Goal: Task Accomplishment & Management: Manage account settings

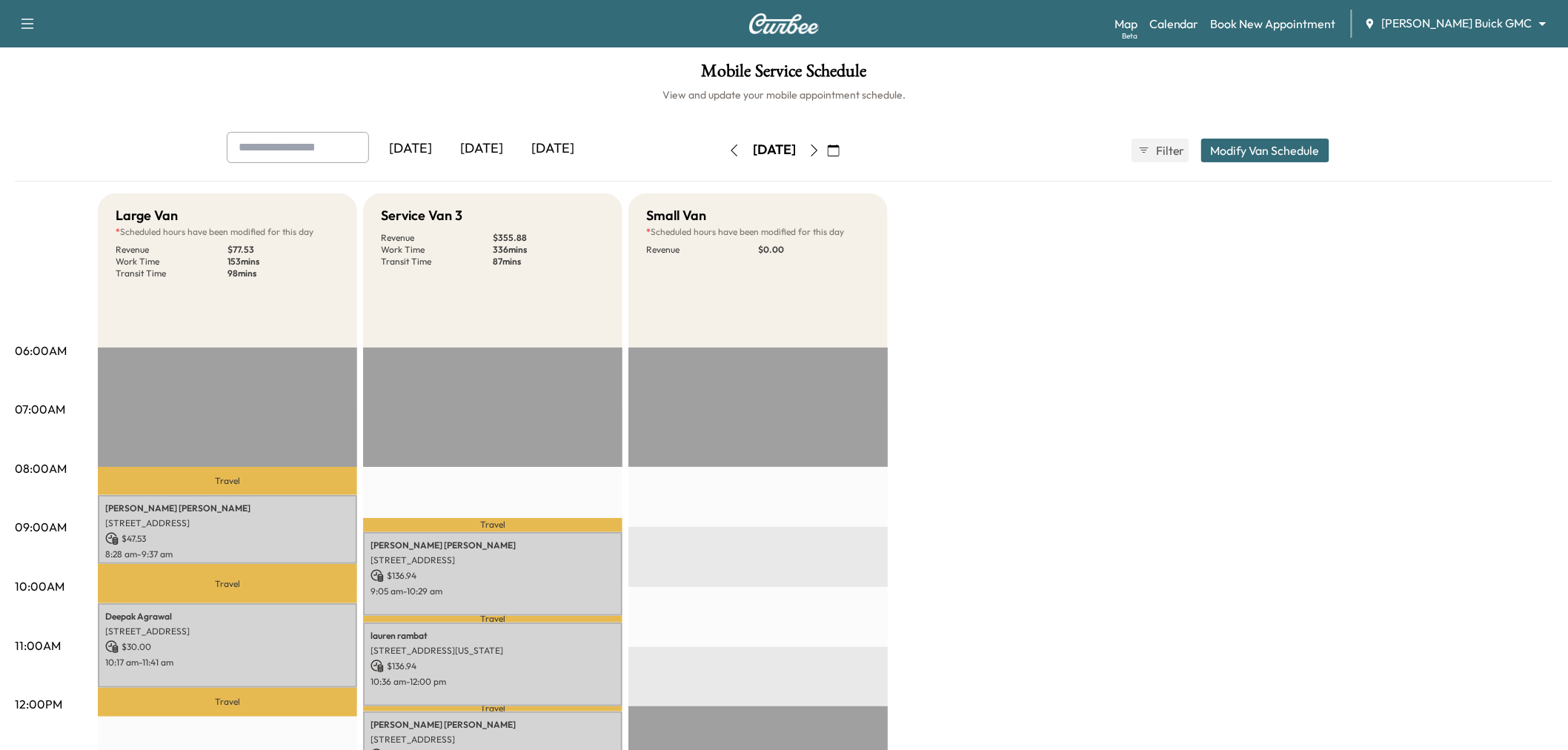
click at [731, 152] on icon "button" at bounding box center [734, 150] width 7 height 12
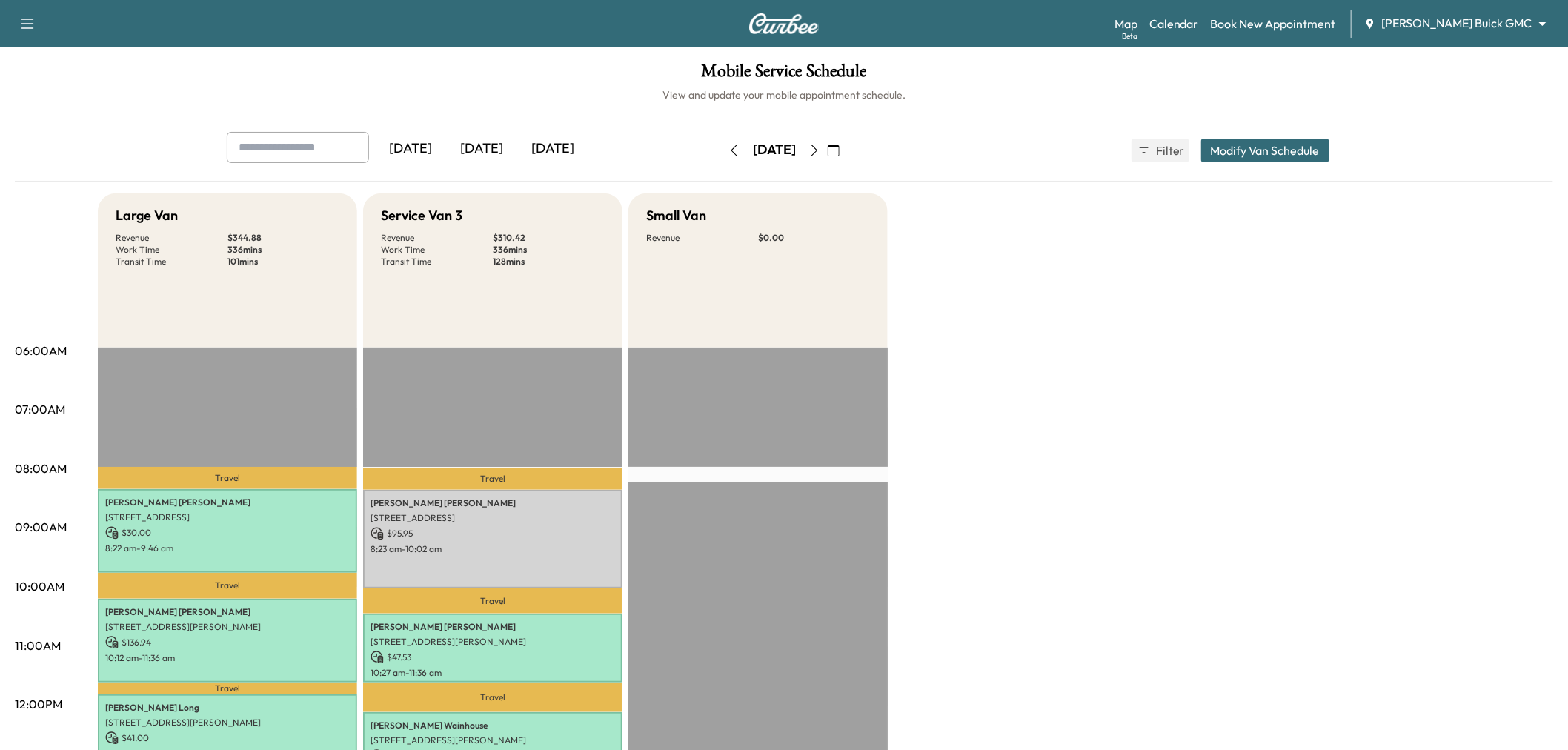
click at [820, 152] on icon "button" at bounding box center [814, 150] width 12 height 12
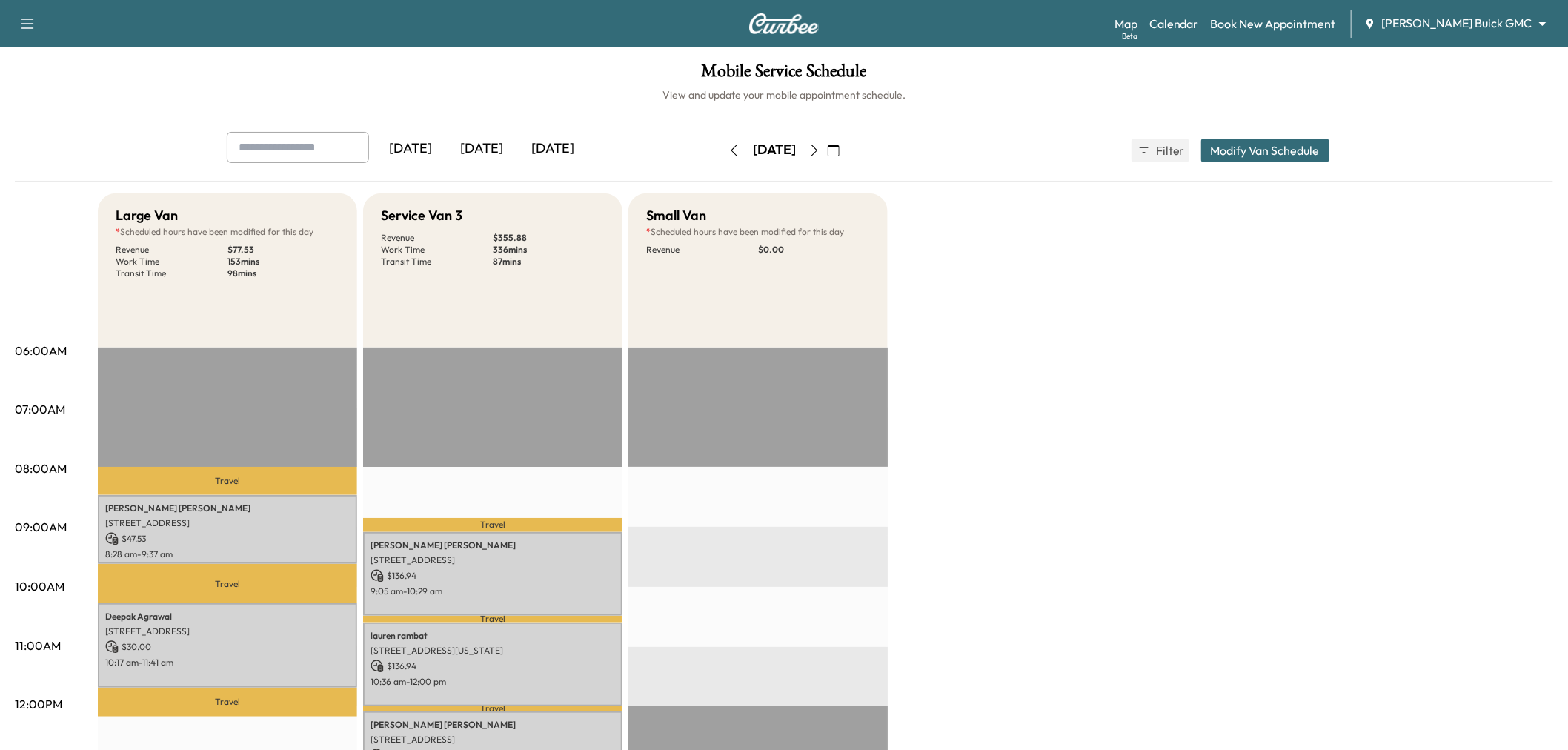
click at [827, 157] on button "button" at bounding box center [815, 150] width 25 height 23
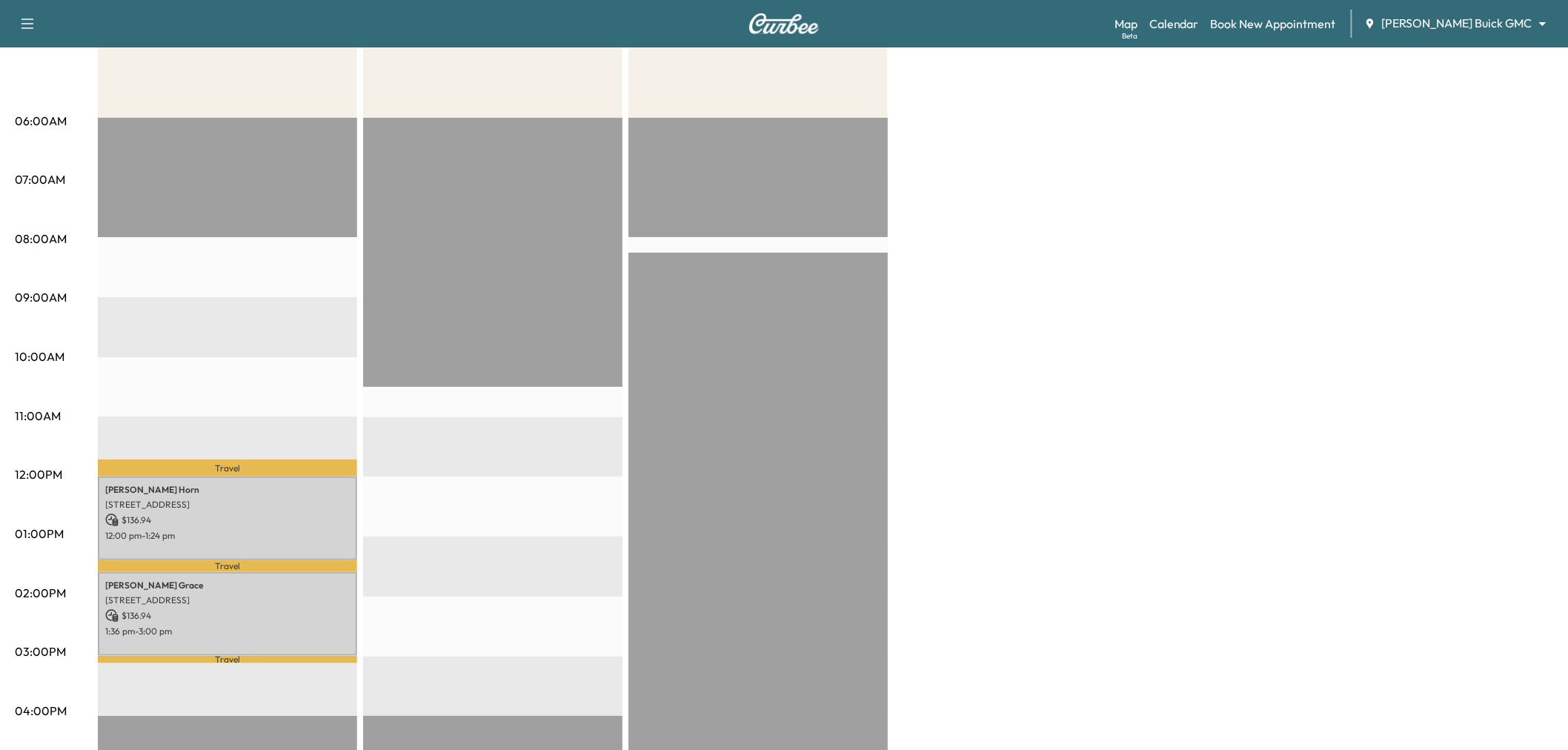
scroll to position [210, 0]
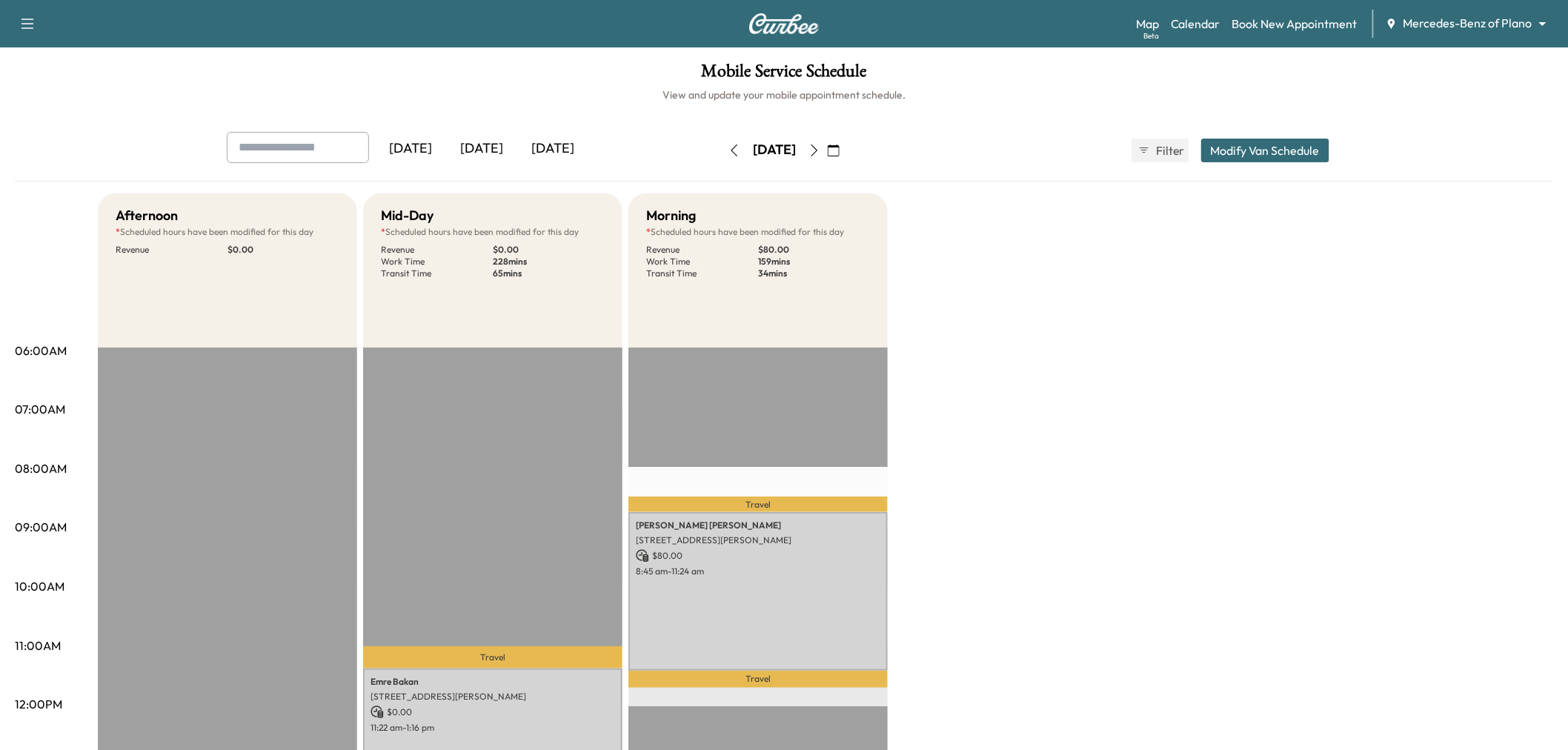
click at [722, 147] on button "button" at bounding box center [734, 150] width 25 height 23
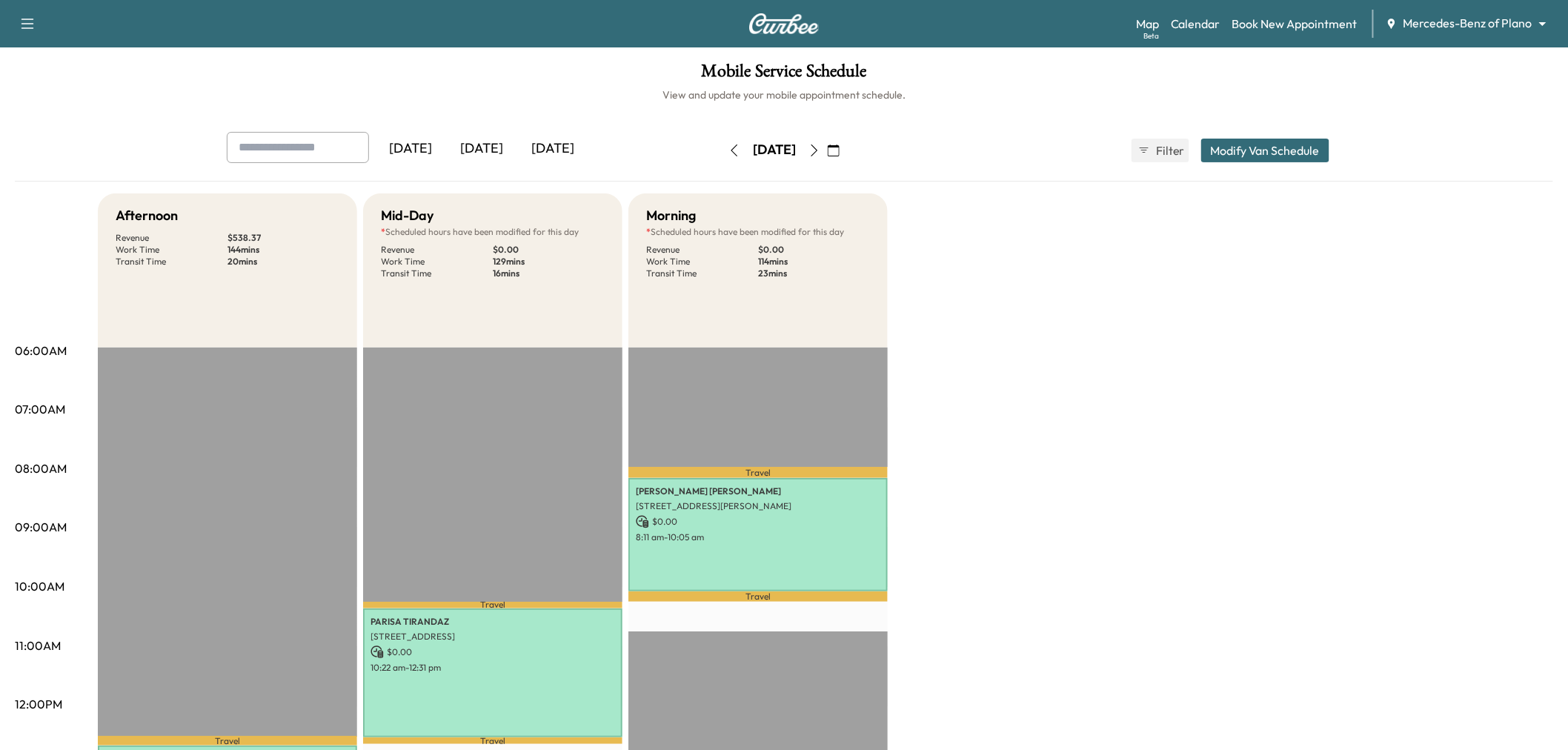
click at [820, 148] on icon "button" at bounding box center [814, 150] width 12 height 12
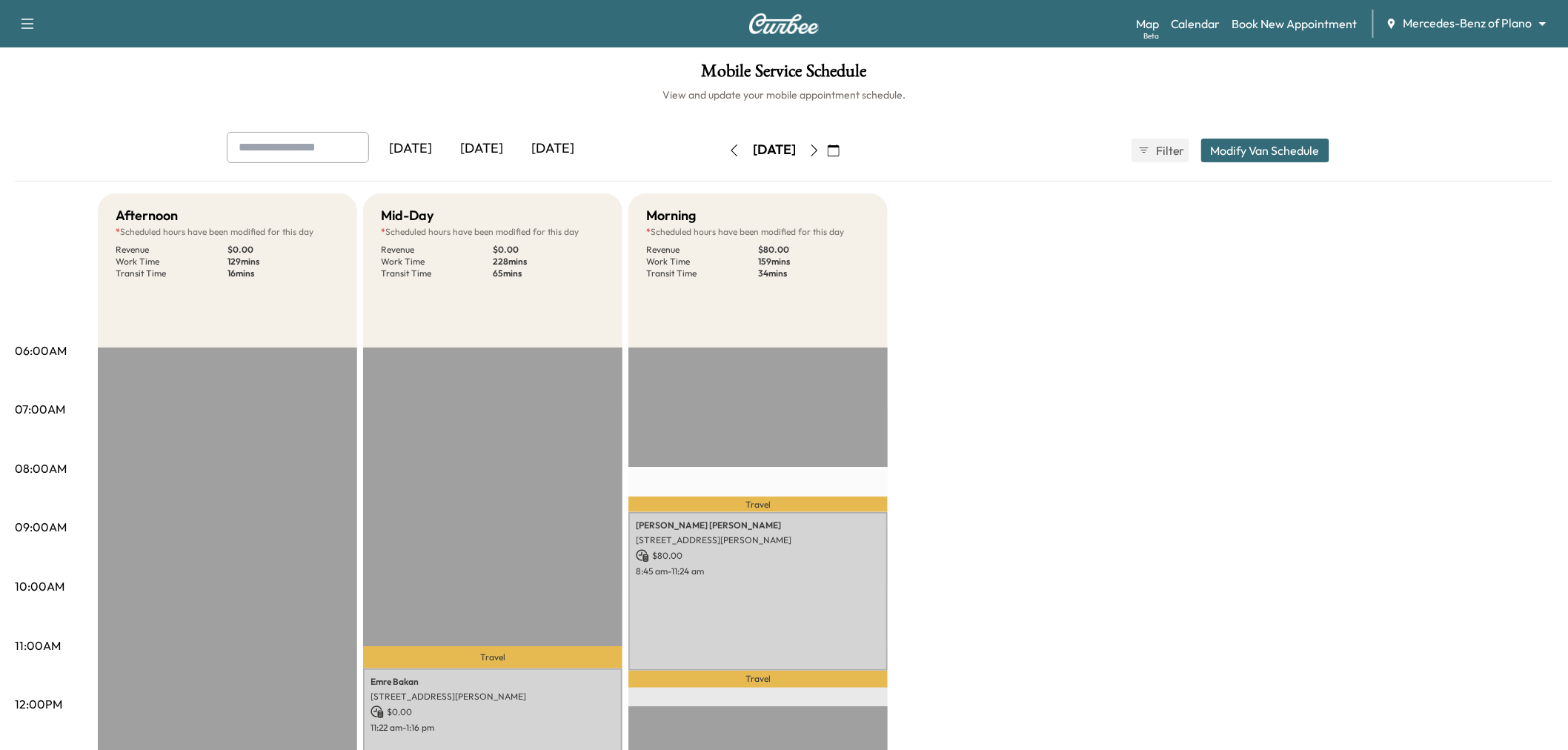
click at [820, 155] on icon "button" at bounding box center [814, 150] width 12 height 12
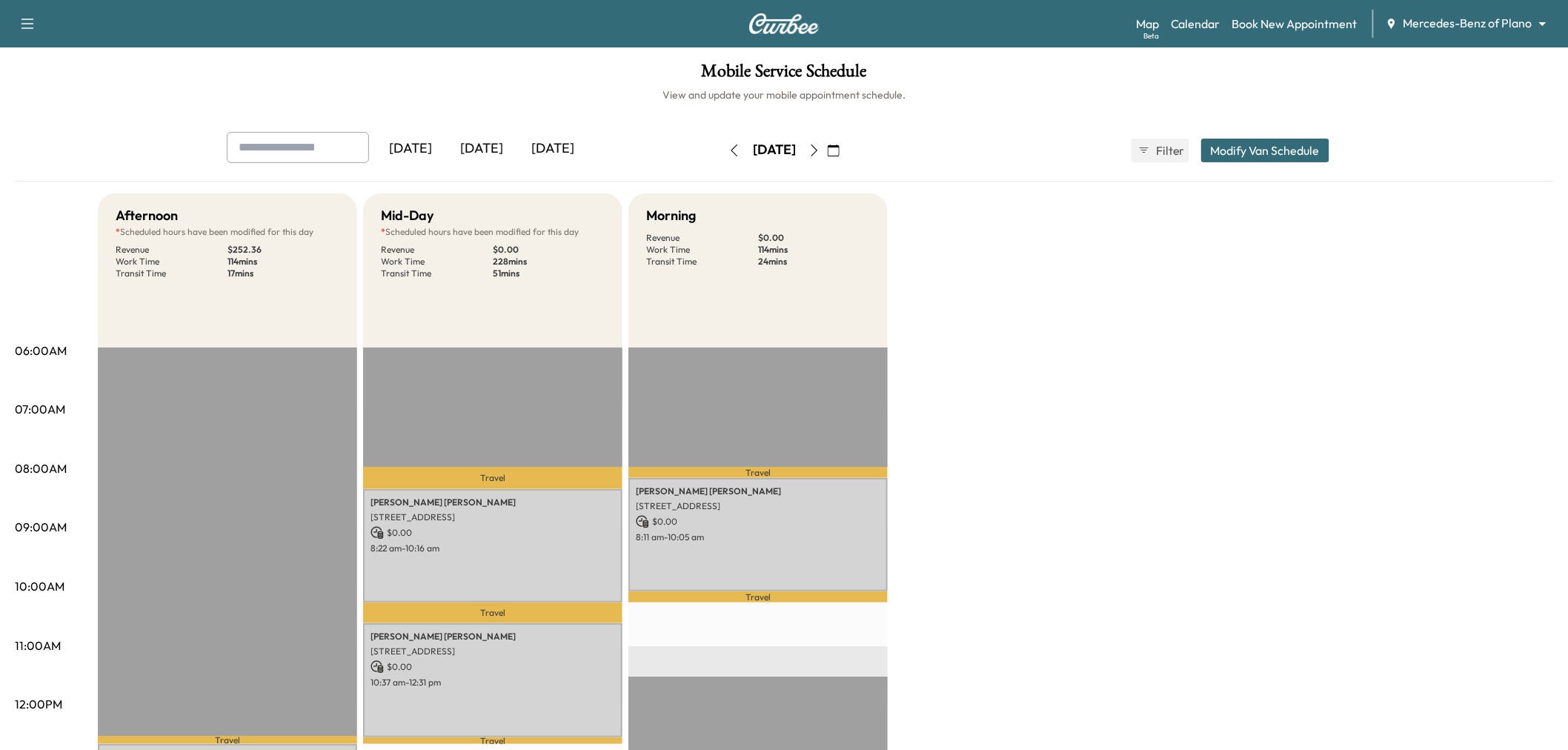
click at [1309, 151] on button "Modify Van Schedule" at bounding box center [1266, 150] width 128 height 23
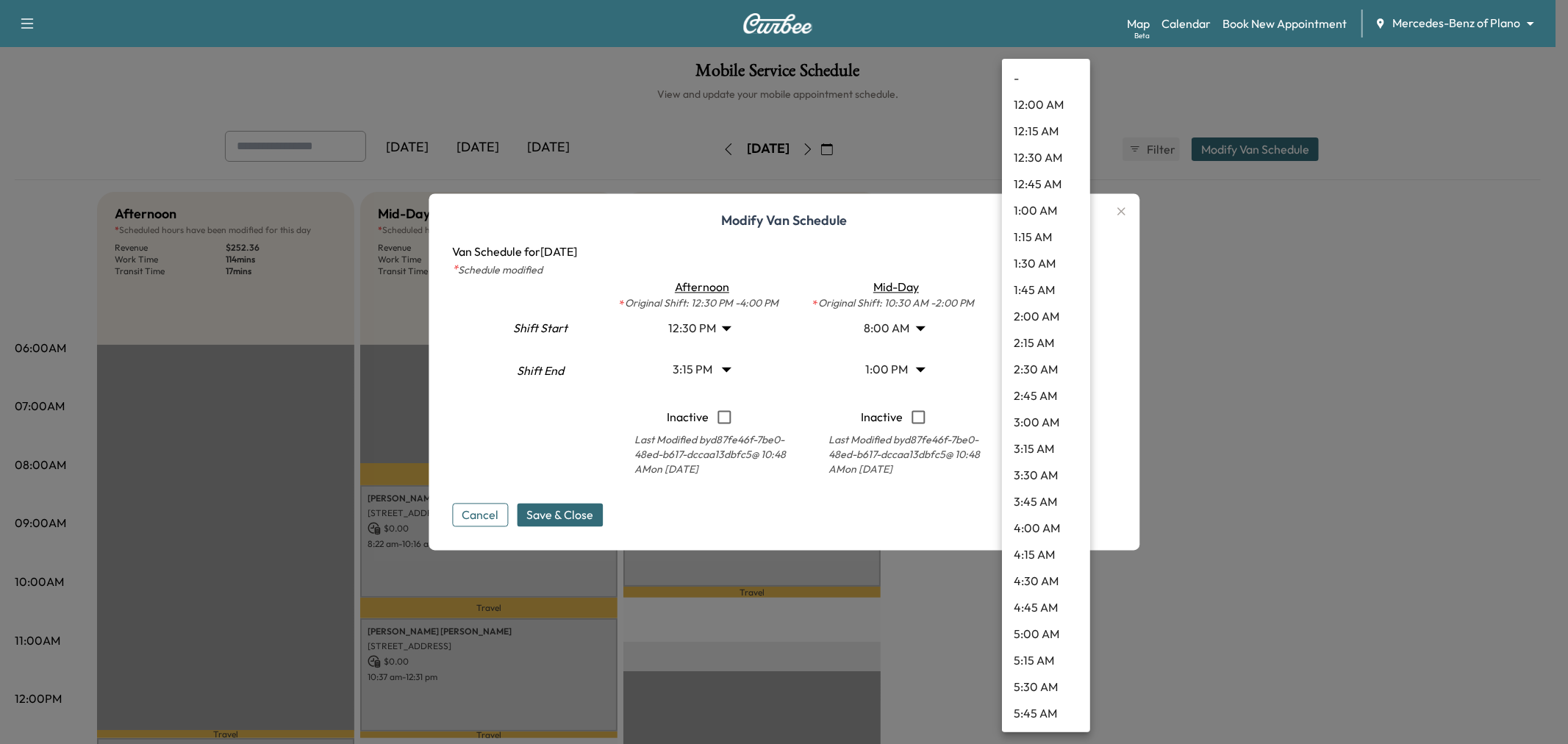
click at [1039, 367] on body "Support Log Out Map Beta Calendar Book New Appointment Mercedes-Benz of Plano *…" at bounding box center [784, 372] width 1568 height 744
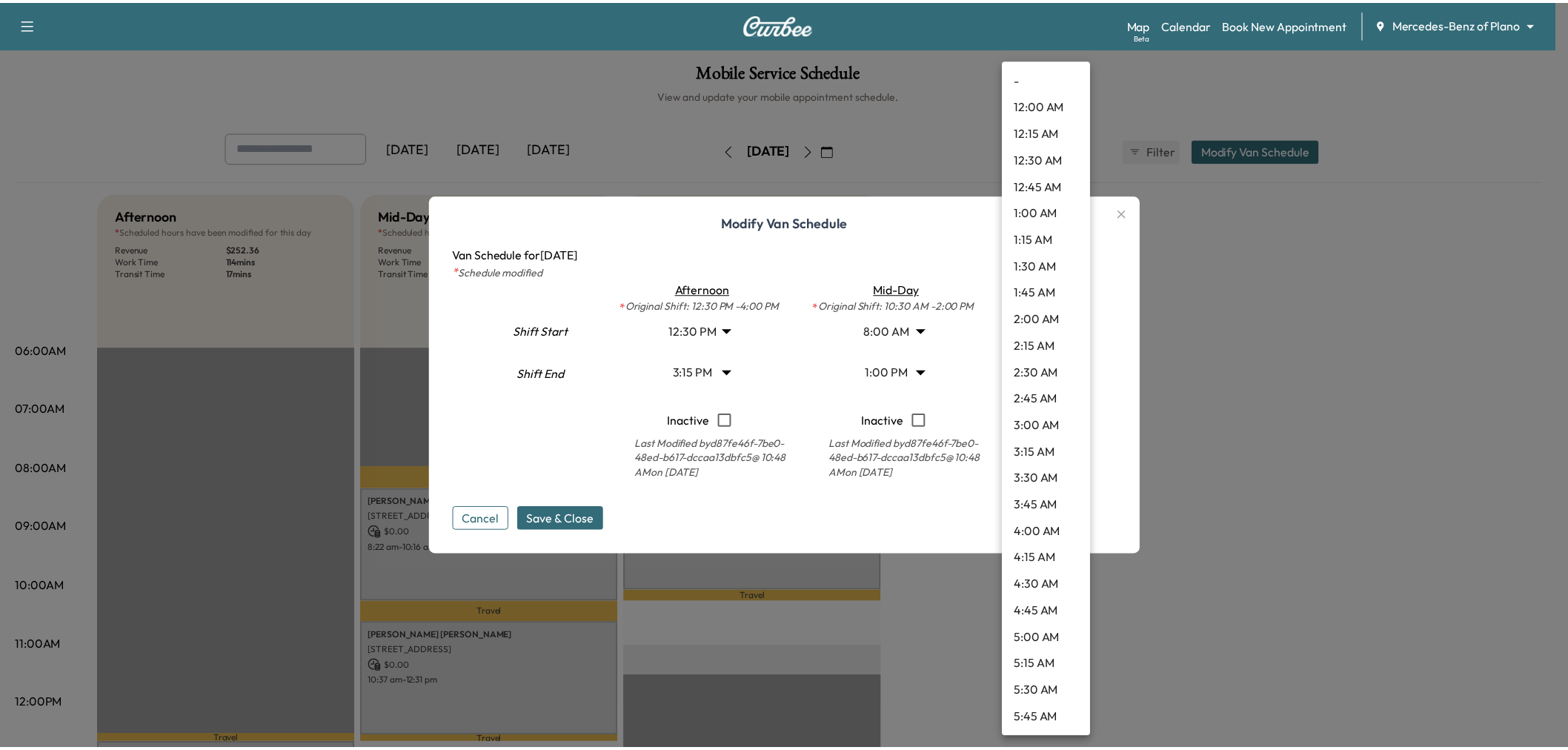
scroll to position [932, 0]
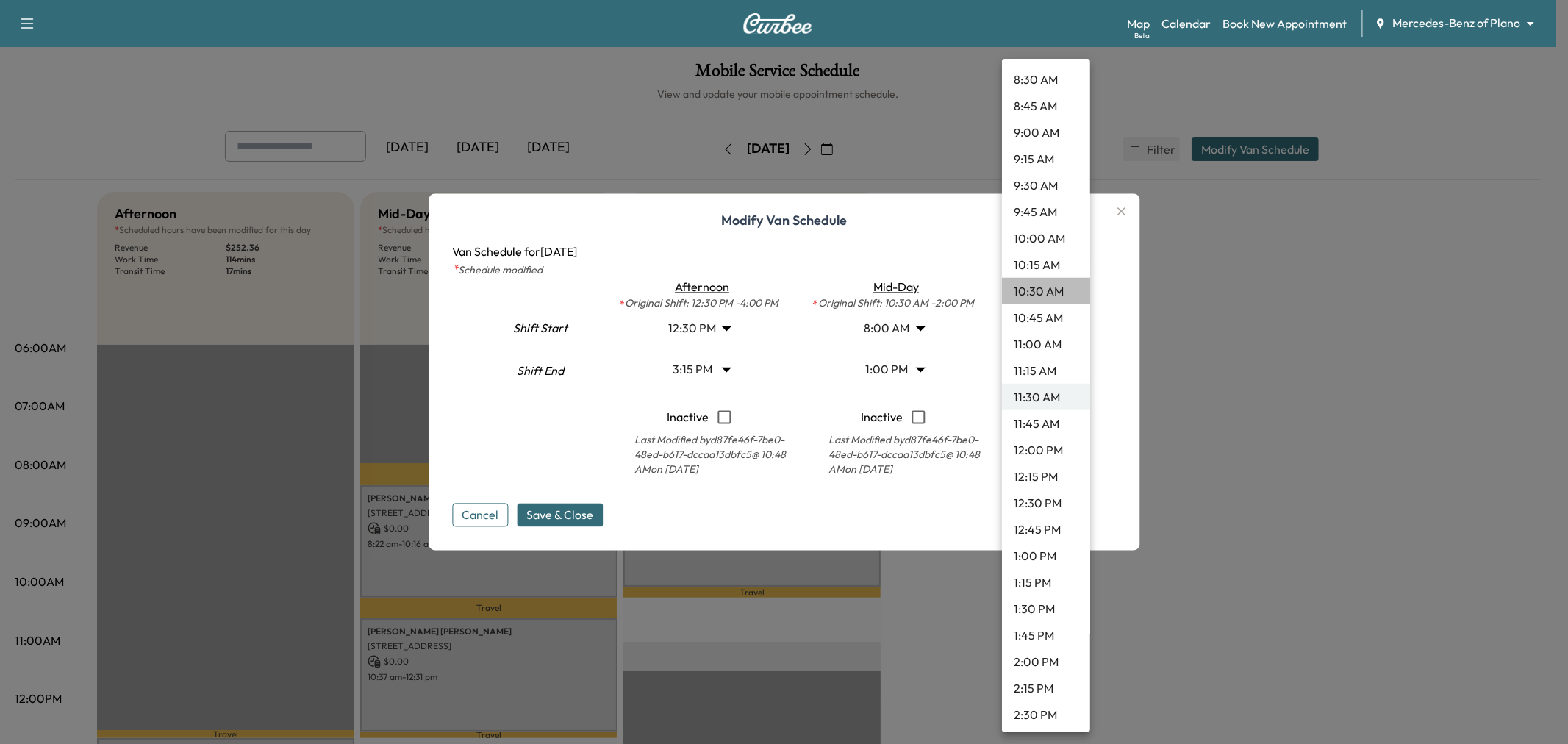
click at [1052, 292] on li "10:30 AM" at bounding box center [1046, 291] width 88 height 26
type input "****"
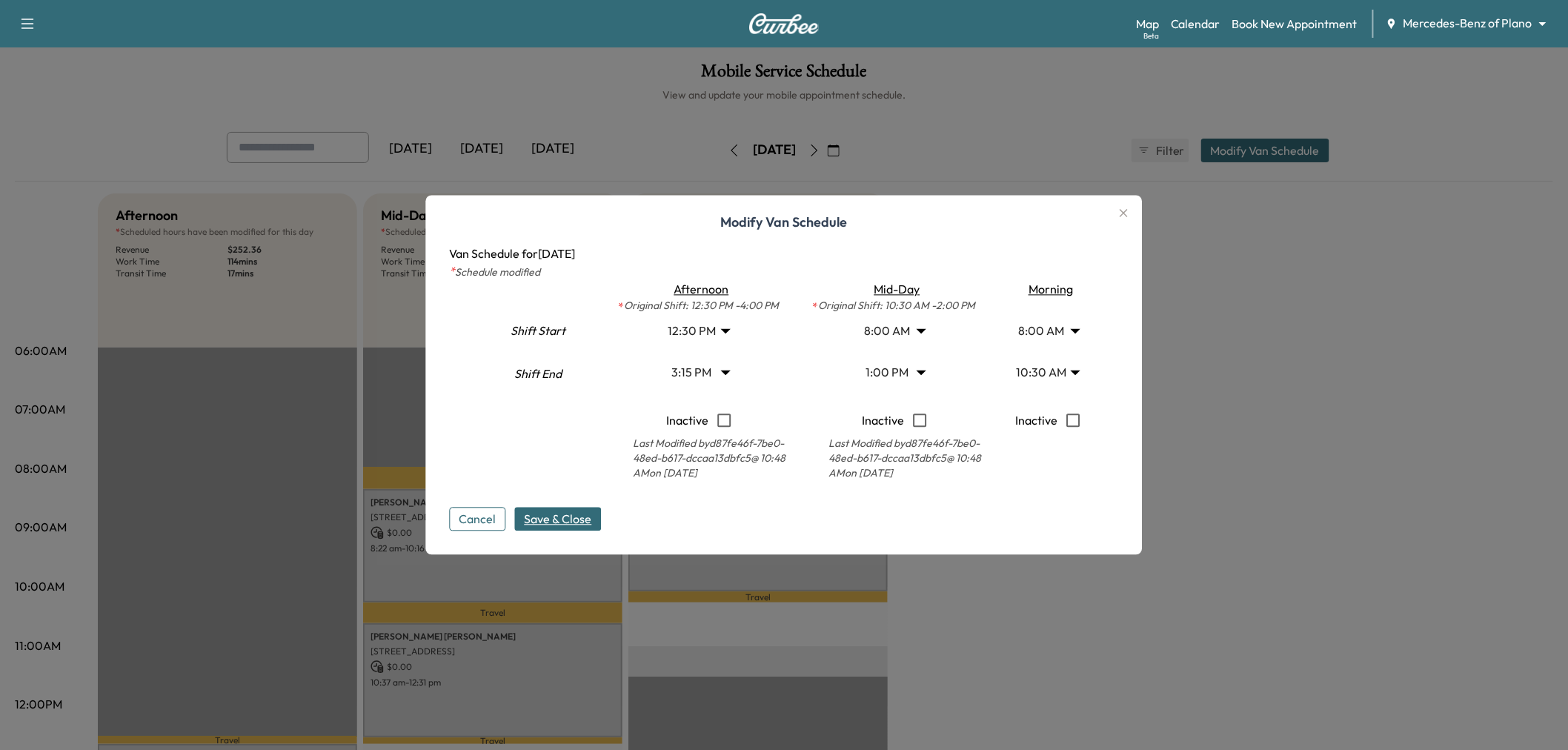
click at [556, 513] on span "Save & Close" at bounding box center [559, 520] width 67 height 18
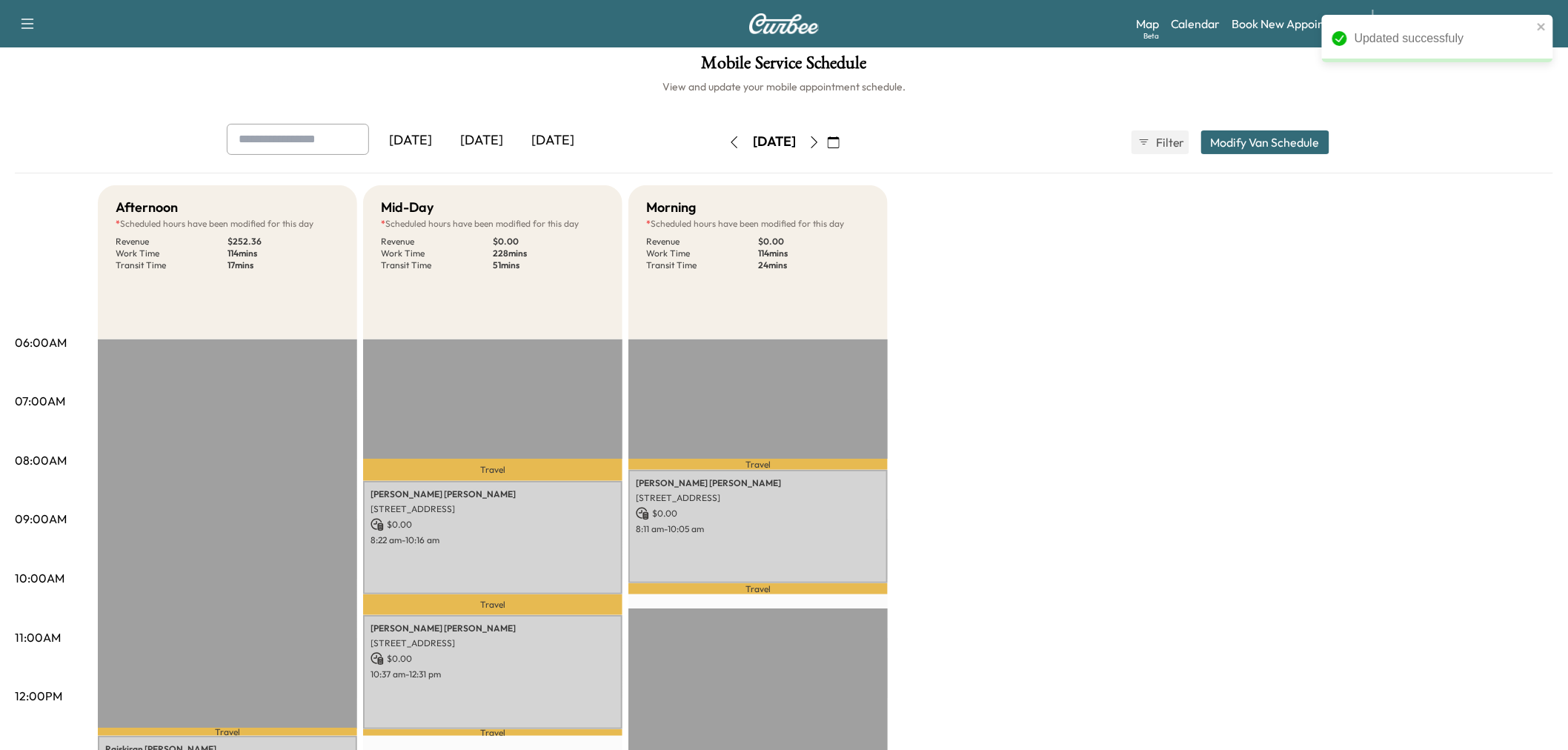
scroll to position [7, 0]
click at [820, 145] on icon "button" at bounding box center [814, 143] width 12 height 12
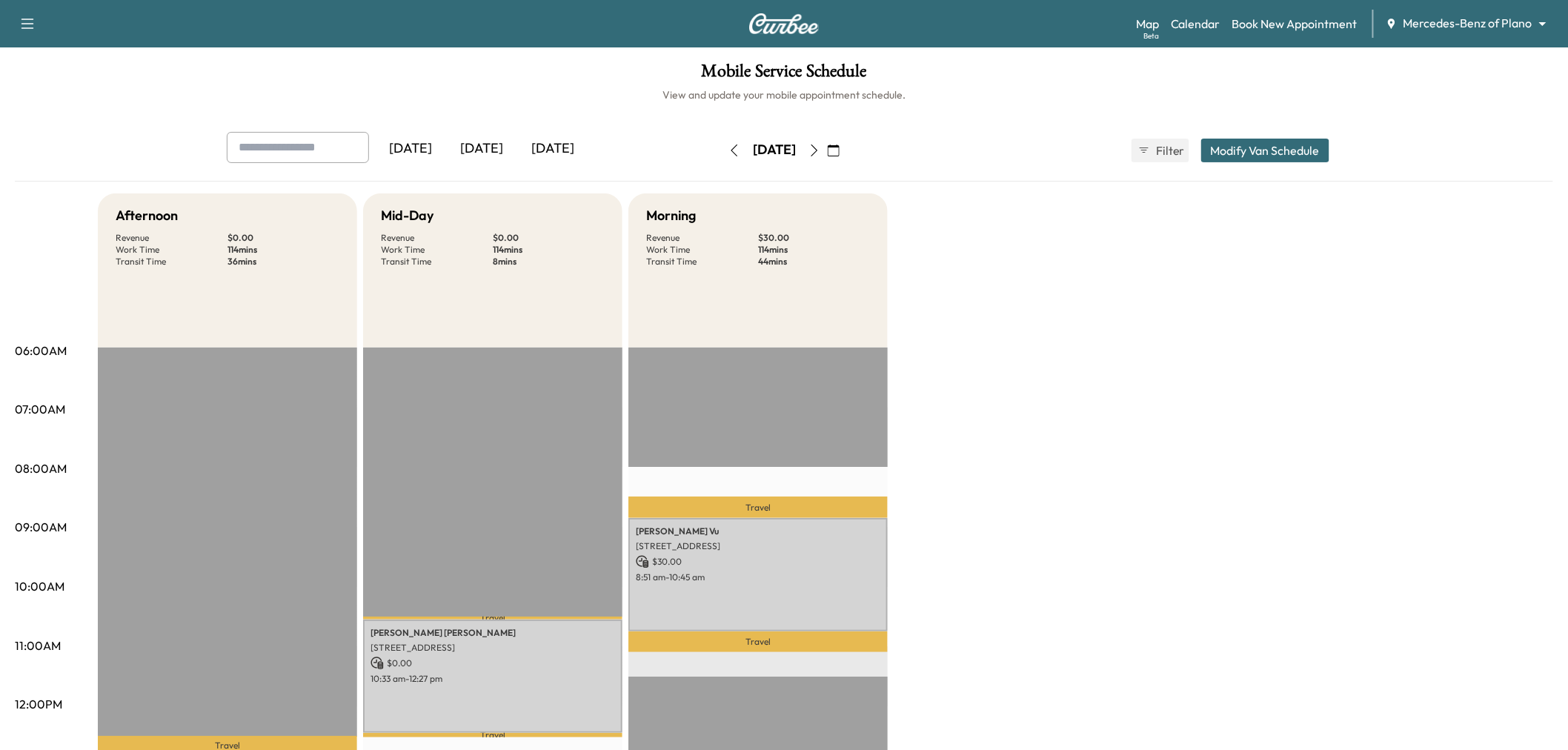
click at [729, 152] on icon "button" at bounding box center [734, 150] width 12 height 12
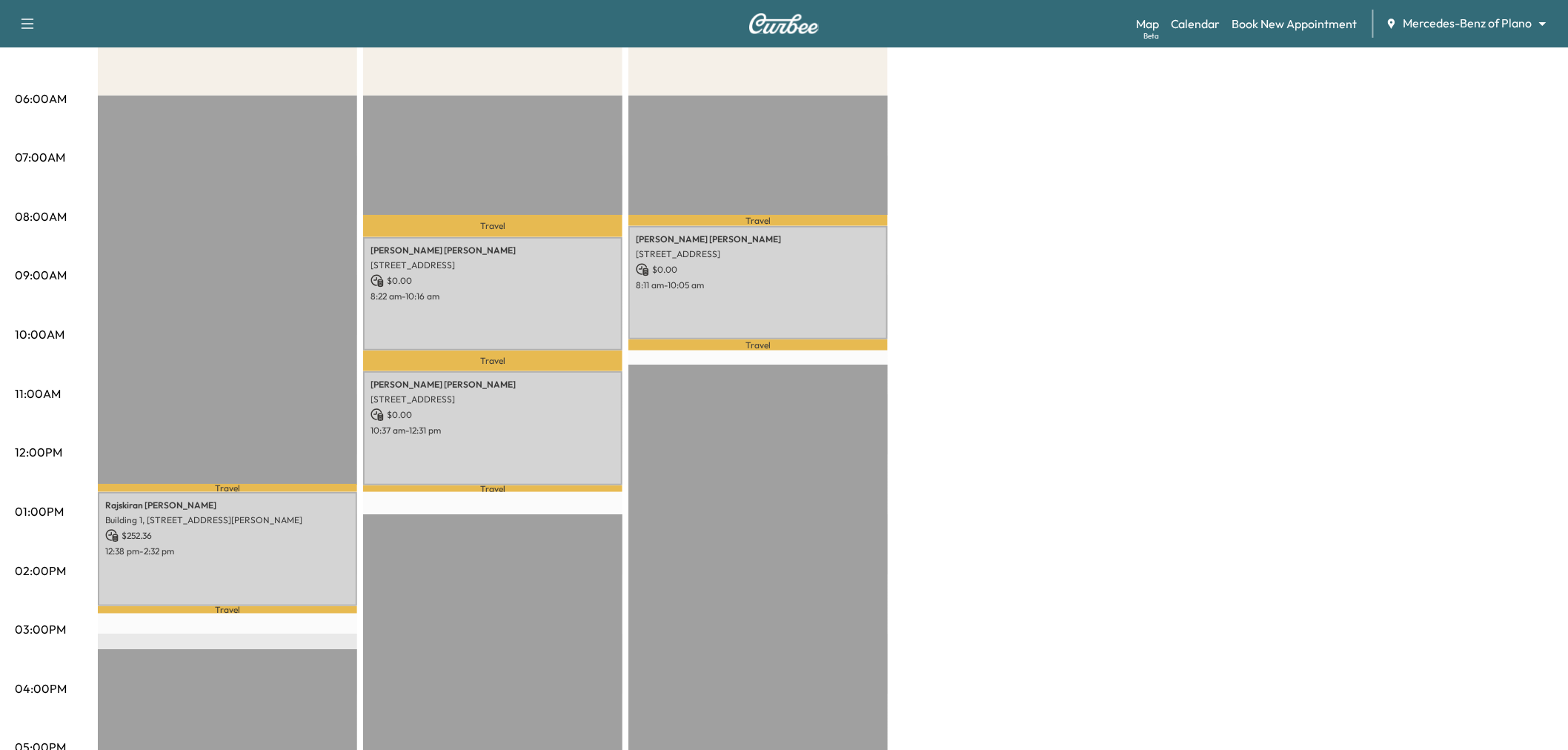
scroll to position [253, 0]
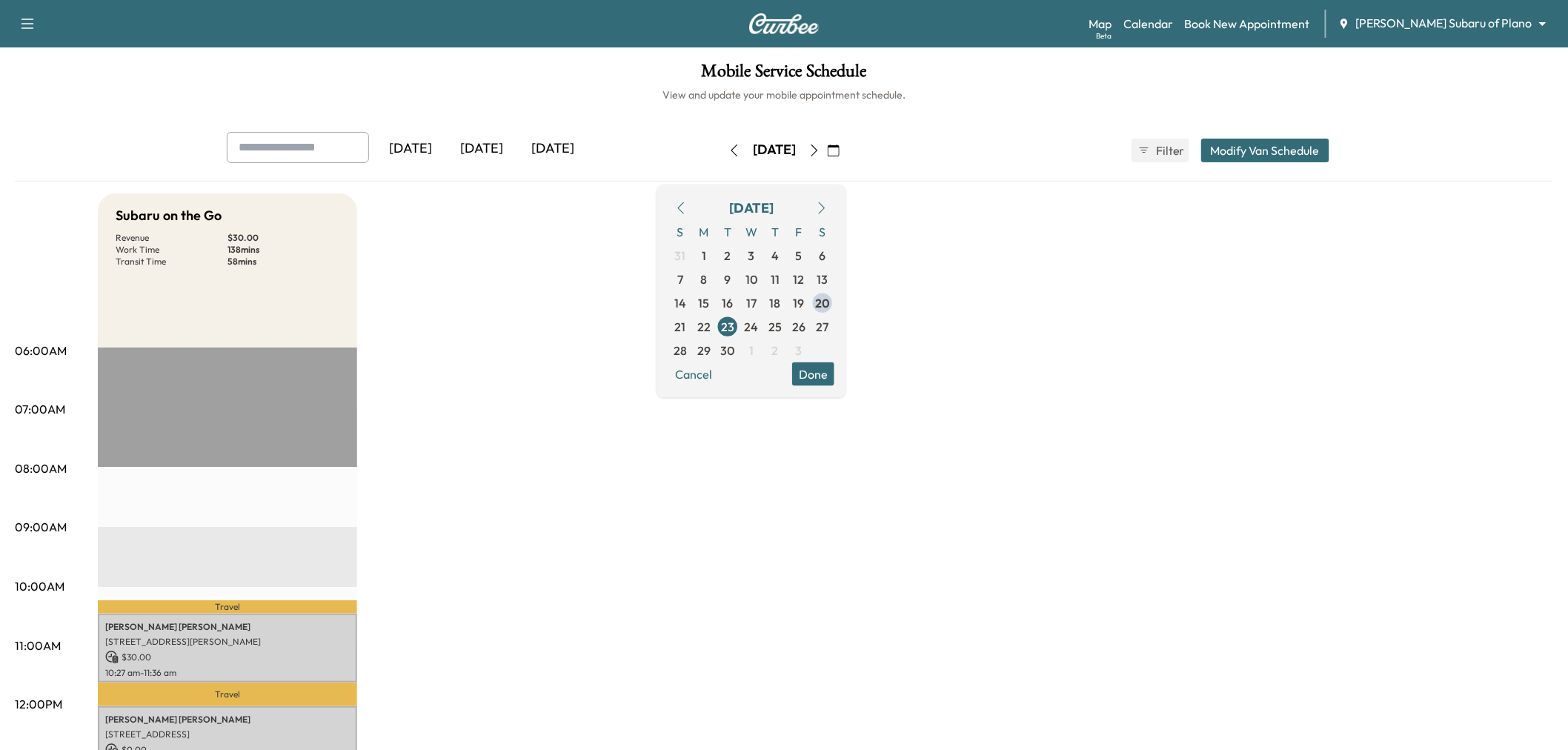
click at [729, 145] on icon "button" at bounding box center [734, 150] width 12 height 12
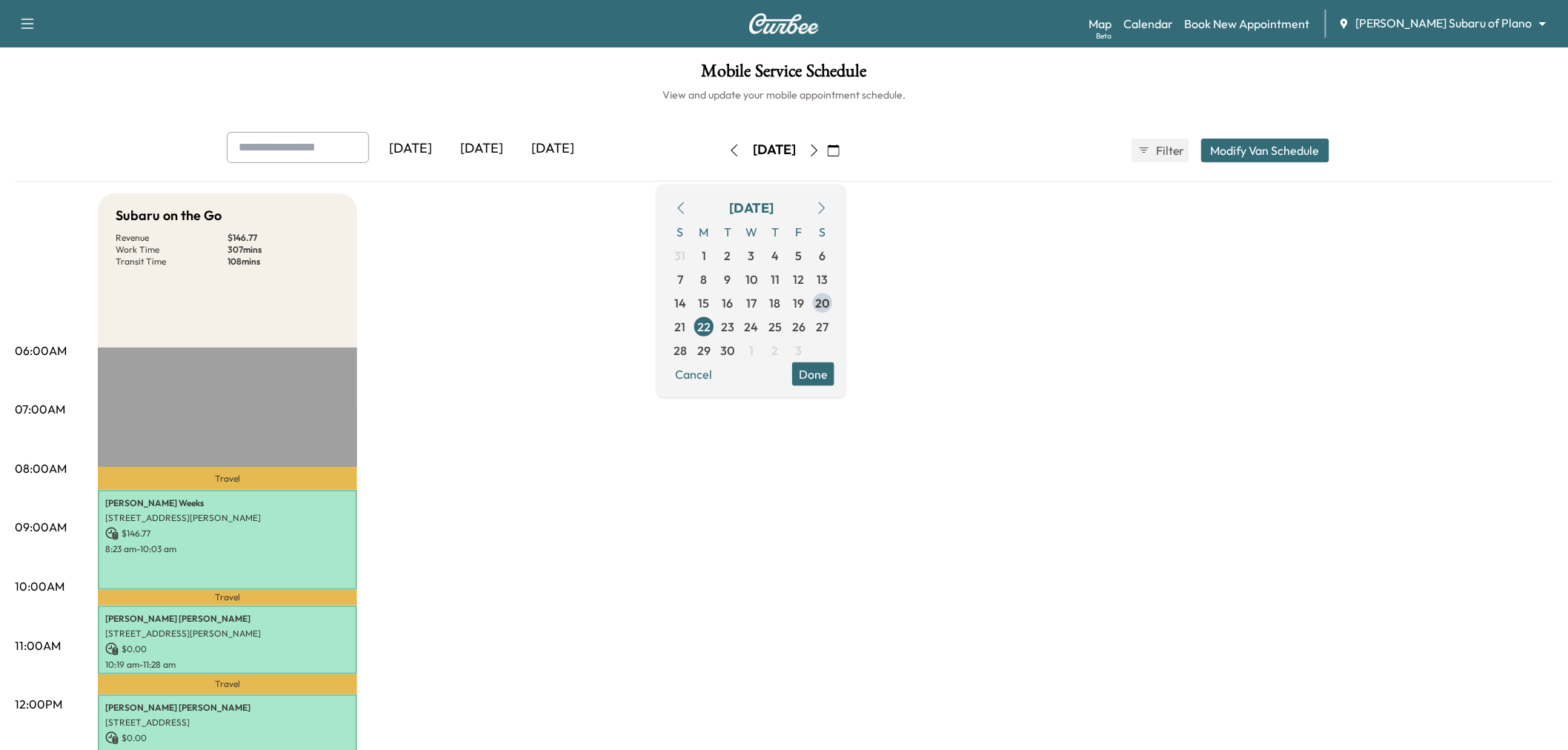
click at [818, 152] on icon "button" at bounding box center [815, 150] width 7 height 12
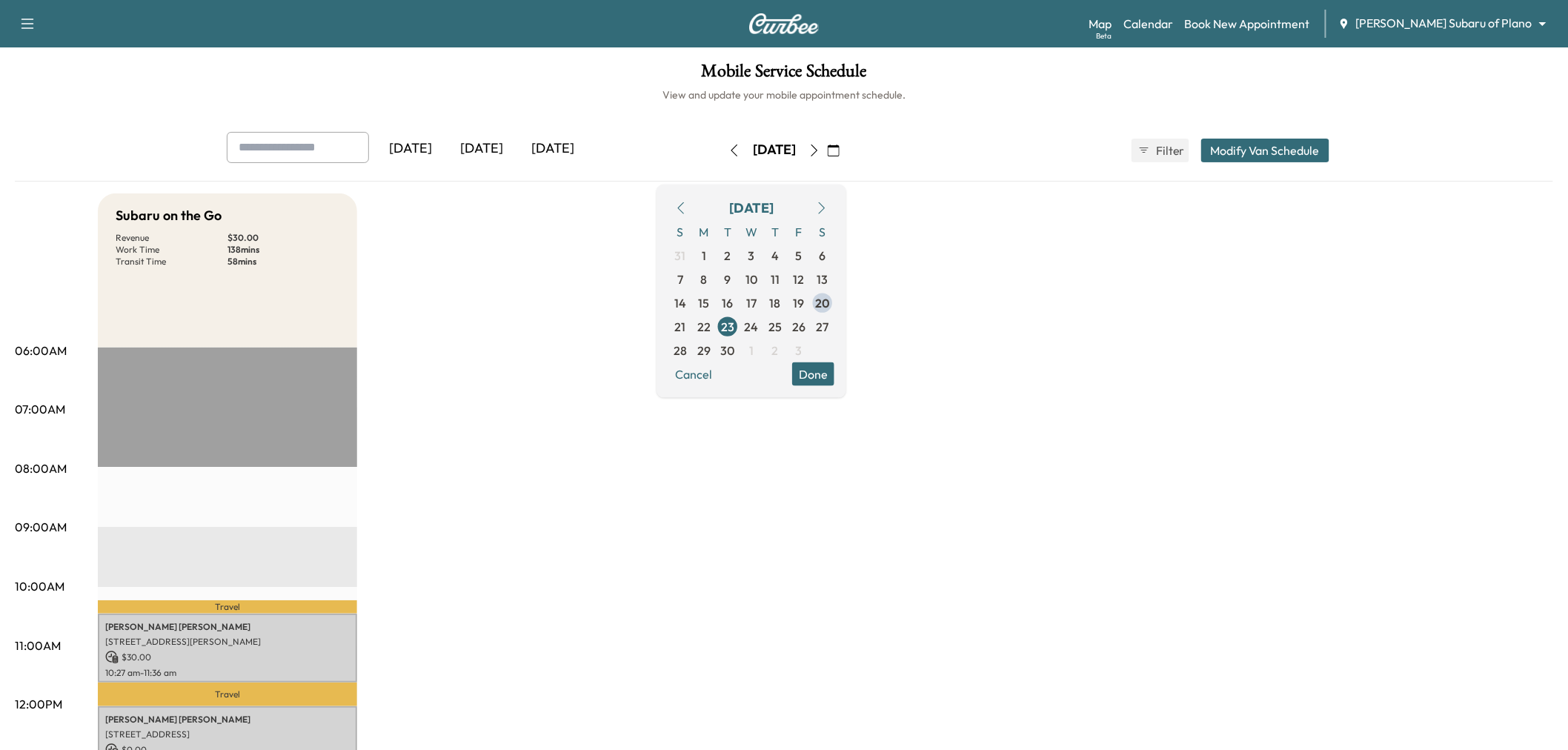
click at [834, 368] on button "Done" at bounding box center [813, 373] width 42 height 23
